Goal: Task Accomplishment & Management: Complete application form

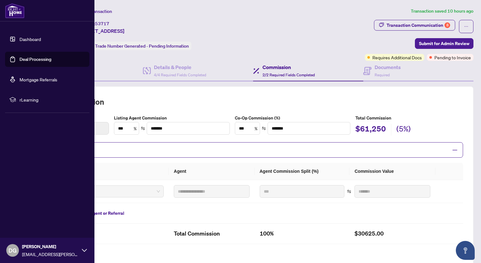
click at [20, 41] on link "Dashboard" at bounding box center [30, 39] width 21 height 6
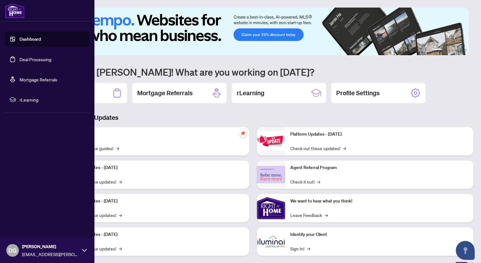
click at [20, 57] on link "Deal Processing" at bounding box center [36, 59] width 32 height 6
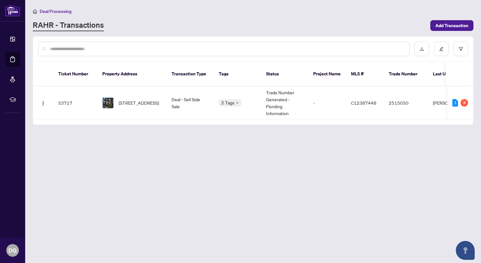
click at [228, 20] on div "RAHR - Transactions" at bounding box center [230, 25] width 394 height 11
click at [120, 99] on span "[STREET_ADDRESS]" at bounding box center [139, 102] width 40 height 7
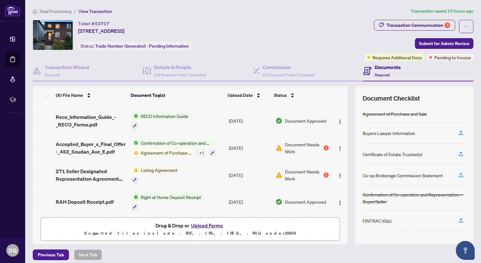
scroll to position [97, 0]
click at [211, 150] on icon "button" at bounding box center [213, 152] width 4 height 4
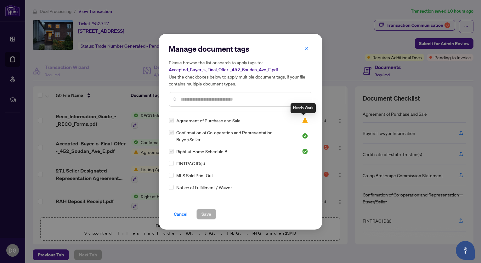
click at [303, 120] on img at bounding box center [305, 120] width 6 height 6
click at [184, 213] on span "Cancel" at bounding box center [181, 214] width 14 height 10
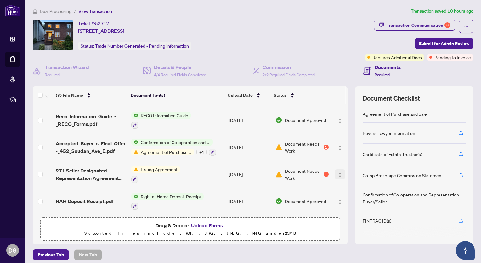
click at [338, 174] on img "button" at bounding box center [340, 174] width 5 height 5
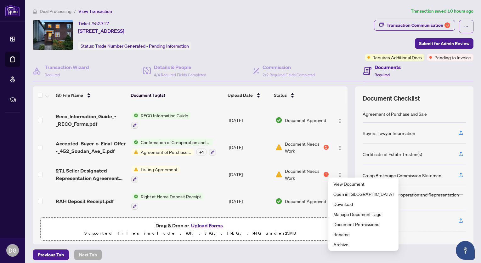
click at [278, 251] on div "Previous Tab Next Tab" at bounding box center [253, 254] width 441 height 11
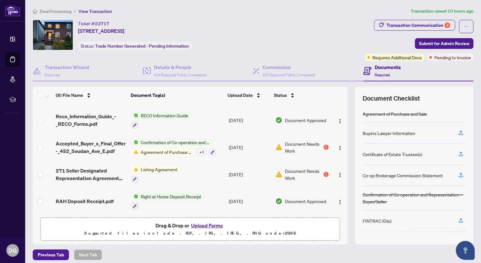
click at [156, 148] on span "Agreement of Purchase and Sale" at bounding box center [166, 151] width 56 height 7
click at [292, 254] on div "Previous Tab Next Tab" at bounding box center [253, 254] width 441 height 11
click at [324, 145] on div "1" at bounding box center [326, 147] width 5 height 5
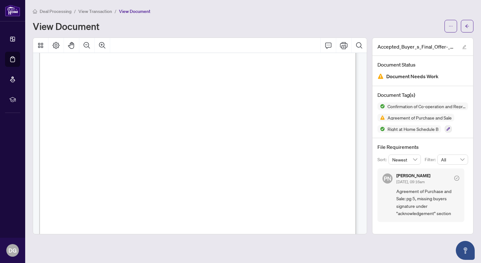
scroll to position [3119, 0]
click at [464, 47] on icon "edit" at bounding box center [465, 47] width 4 height 4
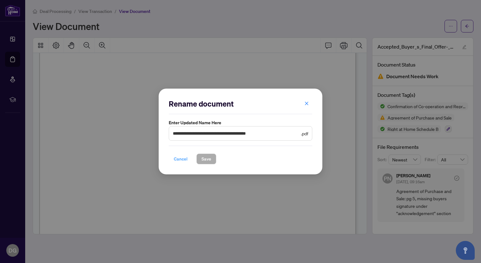
click at [175, 159] on span "Cancel" at bounding box center [181, 159] width 14 height 10
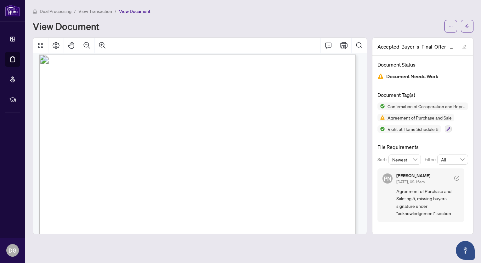
scroll to position [0, 0]
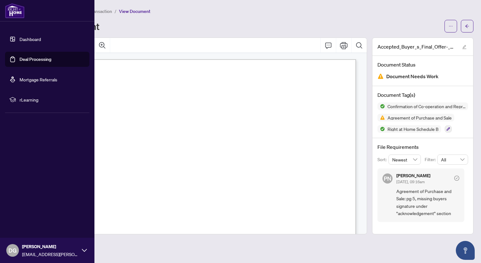
click at [20, 59] on link "Deal Processing" at bounding box center [36, 59] width 32 height 6
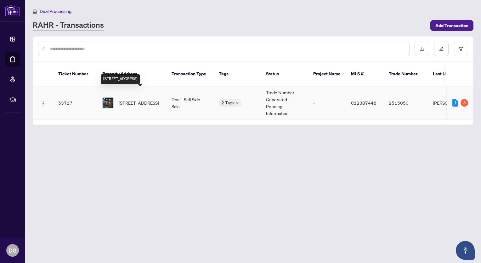
click at [152, 99] on span "[STREET_ADDRESS]" at bounding box center [139, 102] width 40 height 7
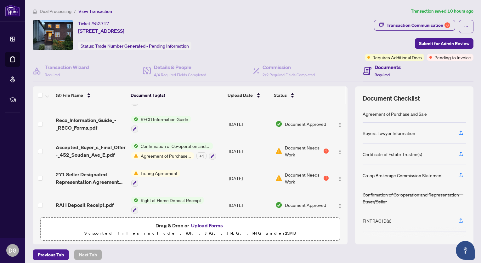
scroll to position [95, 0]
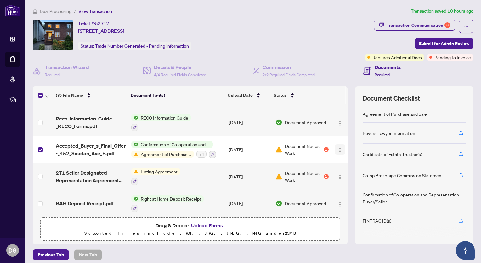
click at [338, 147] on img "button" at bounding box center [340, 149] width 5 height 5
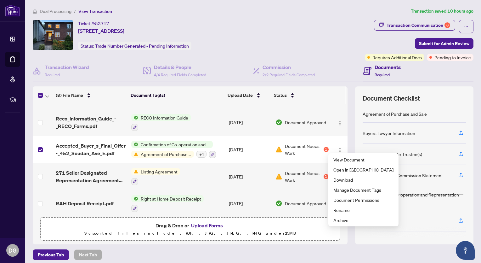
click at [348, 119] on div "(8) File Name Document Tag(s) Upload Date Status 452 Soudan - TS - Agent to Rev…" at bounding box center [253, 165] width 441 height 158
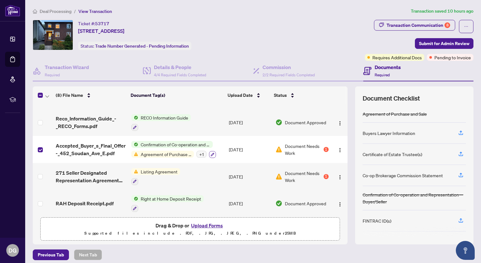
click at [211, 152] on icon "button" at bounding box center [213, 154] width 4 height 4
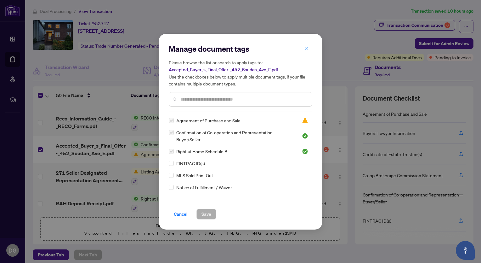
click at [306, 49] on icon "close" at bounding box center [307, 48] width 4 height 4
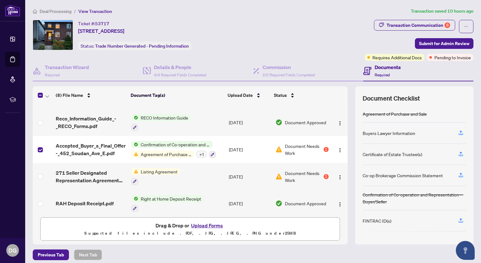
click at [200, 151] on div "+ 1" at bounding box center [202, 154] width 10 height 7
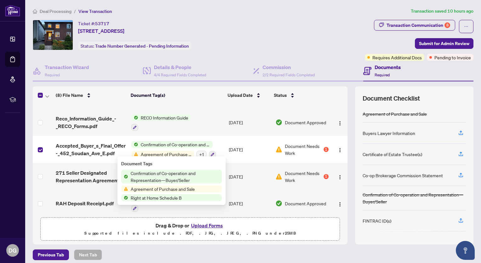
click at [171, 188] on span "Agreement of Purchase and Sale" at bounding box center [162, 188] width 69 height 7
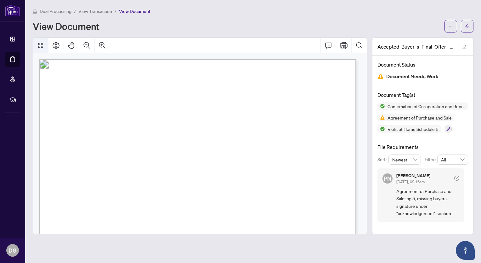
click at [38, 47] on icon "Thumbnails" at bounding box center [40, 45] width 5 height 5
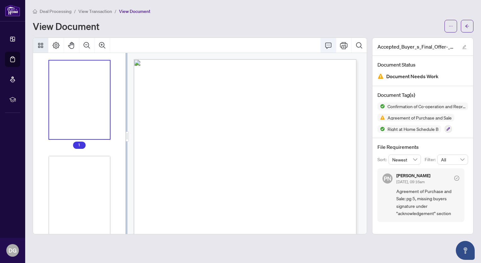
click at [330, 46] on icon "Comment" at bounding box center [329, 46] width 8 height 8
click at [337, 19] on div "Deal Processing / View Transaction / View Document View Document" at bounding box center [253, 20] width 441 height 25
click at [453, 25] on icon "ellipsis" at bounding box center [451, 26] width 4 height 4
click at [163, 28] on div "View Document" at bounding box center [237, 26] width 408 height 10
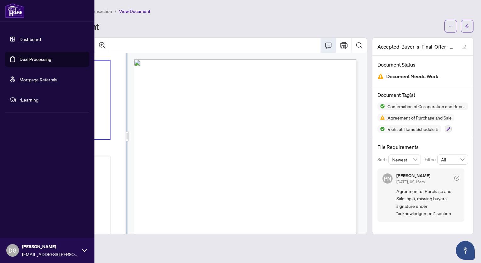
click at [20, 60] on link "Deal Processing" at bounding box center [36, 59] width 32 height 6
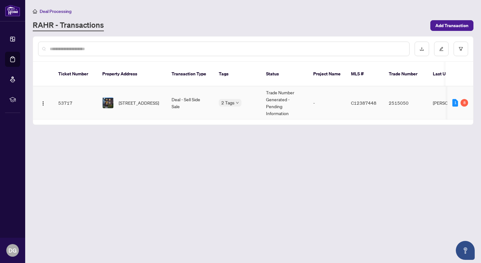
click at [135, 99] on span "[STREET_ADDRESS]" at bounding box center [139, 102] width 40 height 7
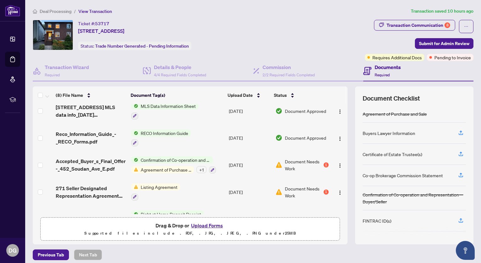
scroll to position [95, 0]
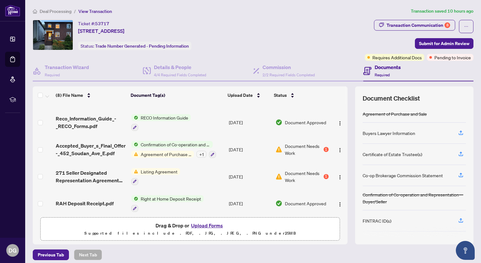
click at [339, 250] on div "Previous Tab Next Tab" at bounding box center [253, 254] width 441 height 11
click at [43, 147] on td at bounding box center [43, 149] width 20 height 27
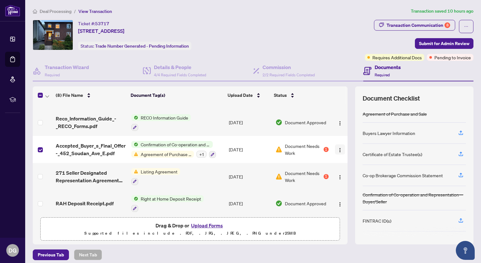
click at [338, 147] on img "button" at bounding box center [340, 149] width 5 height 5
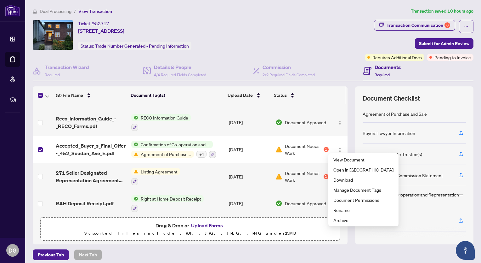
click at [344, 52] on div "Ticket #: 53717 452 Soudan Ave, Toronto, Ontario M4S 1X2, Canada Status: Trade …" at bounding box center [198, 40] width 332 height 41
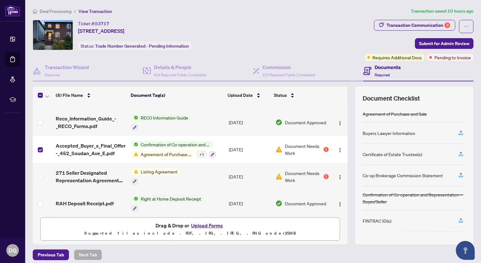
click at [234, 50] on div "Ticket #: 53717 452 Soudan Ave, Toronto, Ontario M4S 1X2, Canada Status: Trade …" at bounding box center [198, 40] width 332 height 41
click at [203, 51] on div "Ticket #: 53717 452 Soudan Ave, Toronto, Ontario M4S 1X2, Canada Status: Trade …" at bounding box center [198, 40] width 332 height 41
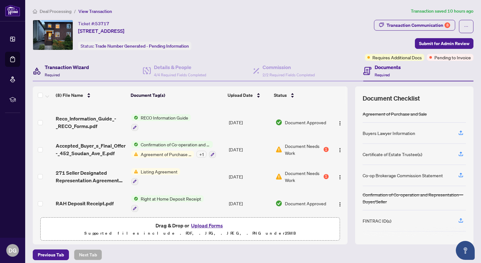
click at [67, 68] on h4 "Transaction Wizard" at bounding box center [67, 67] width 44 height 8
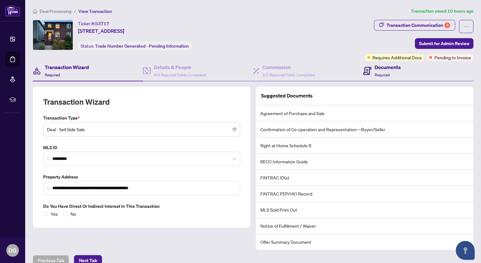
click at [375, 73] on span "Required" at bounding box center [382, 74] width 15 height 5
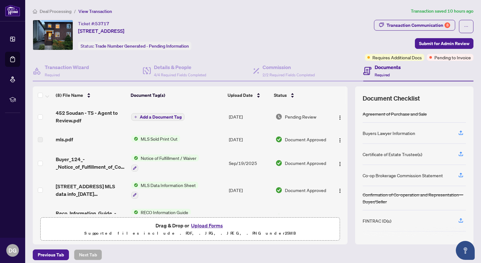
click at [206, 224] on button "Upload Forms" at bounding box center [207, 225] width 36 height 8
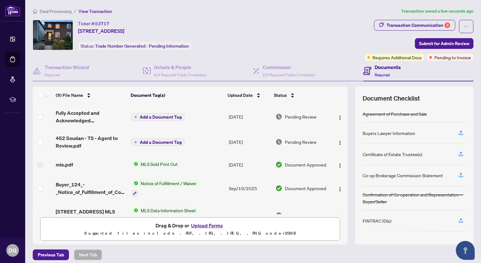
click at [153, 115] on span "Add a Document Tag" at bounding box center [161, 117] width 42 height 4
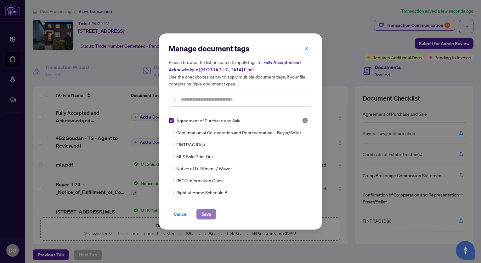
click at [209, 212] on span "Save" at bounding box center [207, 214] width 10 height 10
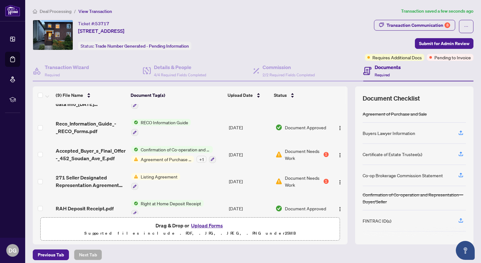
scroll to position [123, 0]
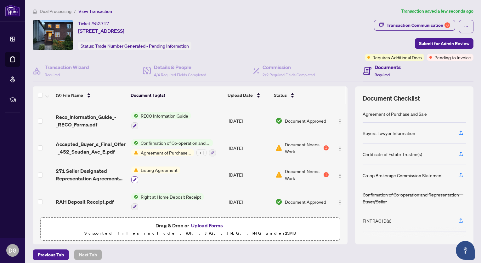
click at [133, 178] on icon "button" at bounding box center [135, 180] width 4 height 4
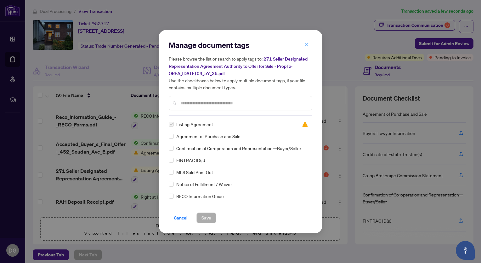
click at [307, 45] on icon "close" at bounding box center [307, 44] width 4 height 4
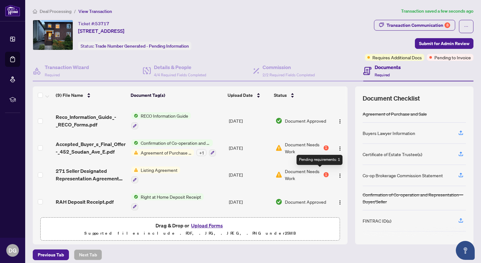
click at [324, 172] on div "1" at bounding box center [326, 174] width 5 height 5
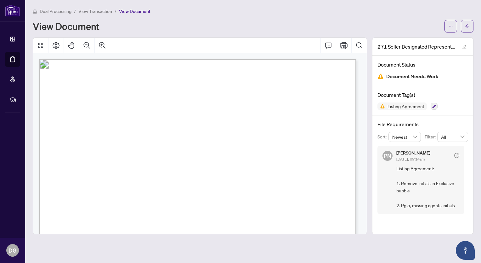
click at [189, 11] on div "Deal Processing / View Transaction / View Document" at bounding box center [253, 11] width 441 height 7
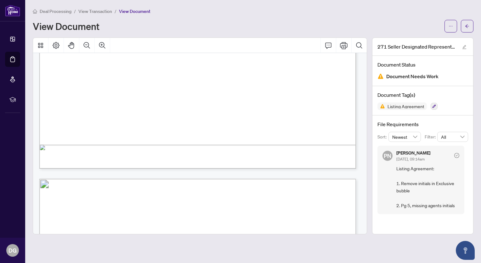
scroll to position [378, 0]
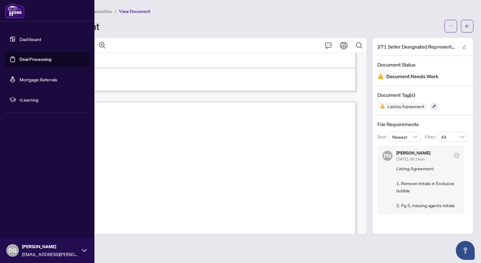
click at [26, 57] on link "Deal Processing" at bounding box center [36, 59] width 32 height 6
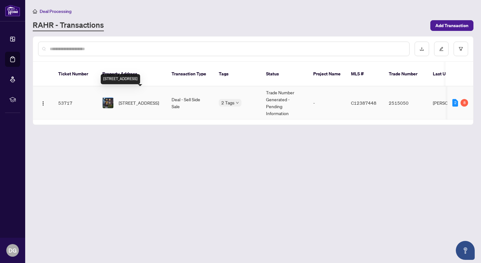
click at [149, 99] on span "[STREET_ADDRESS]" at bounding box center [139, 102] width 40 height 7
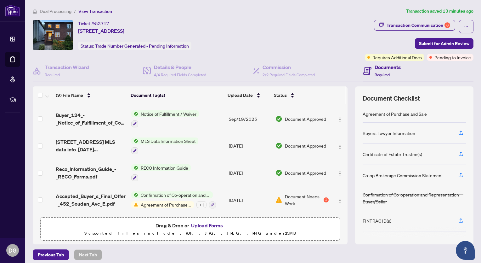
scroll to position [95, 0]
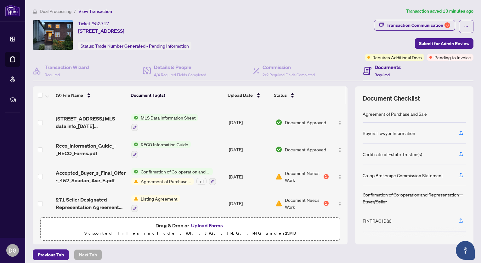
click at [209, 224] on button "Upload Forms" at bounding box center [207, 225] width 36 height 8
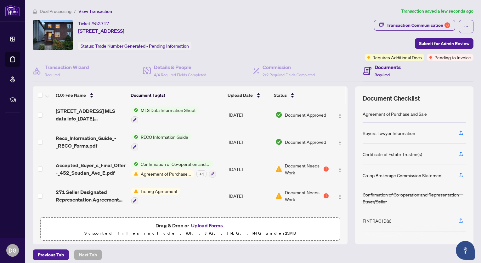
scroll to position [0, 0]
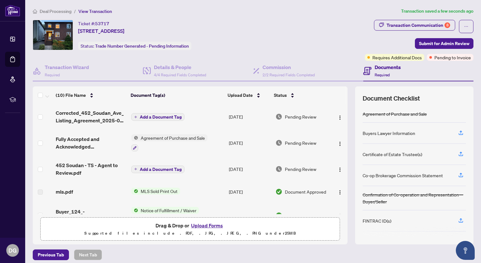
click at [161, 115] on span "Add a Document Tag" at bounding box center [161, 117] width 42 height 4
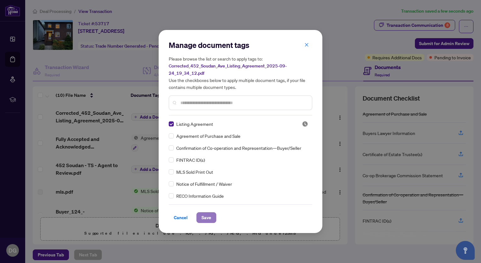
click at [207, 219] on span "Save" at bounding box center [207, 217] width 10 height 10
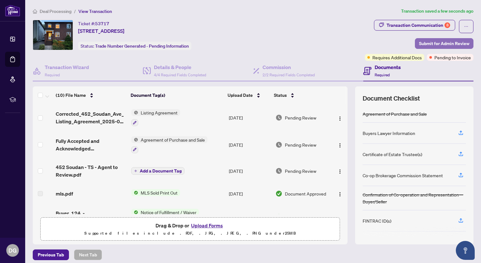
click at [440, 42] on span "Submit for Admin Review" at bounding box center [444, 43] width 50 height 10
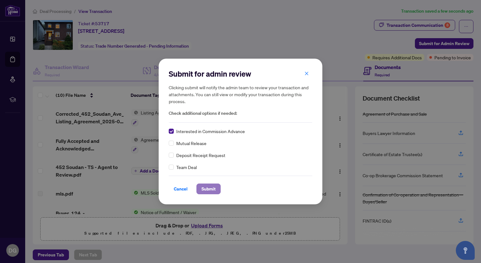
click at [206, 187] on span "Submit" at bounding box center [209, 189] width 14 height 10
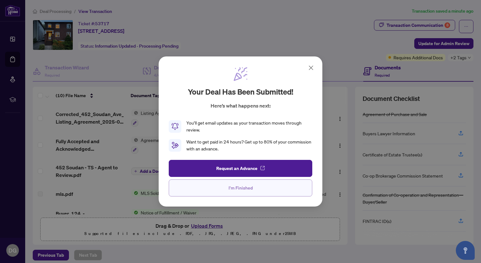
click at [249, 188] on span "I'm Finished" at bounding box center [241, 188] width 24 height 10
